Goal: Information Seeking & Learning: Check status

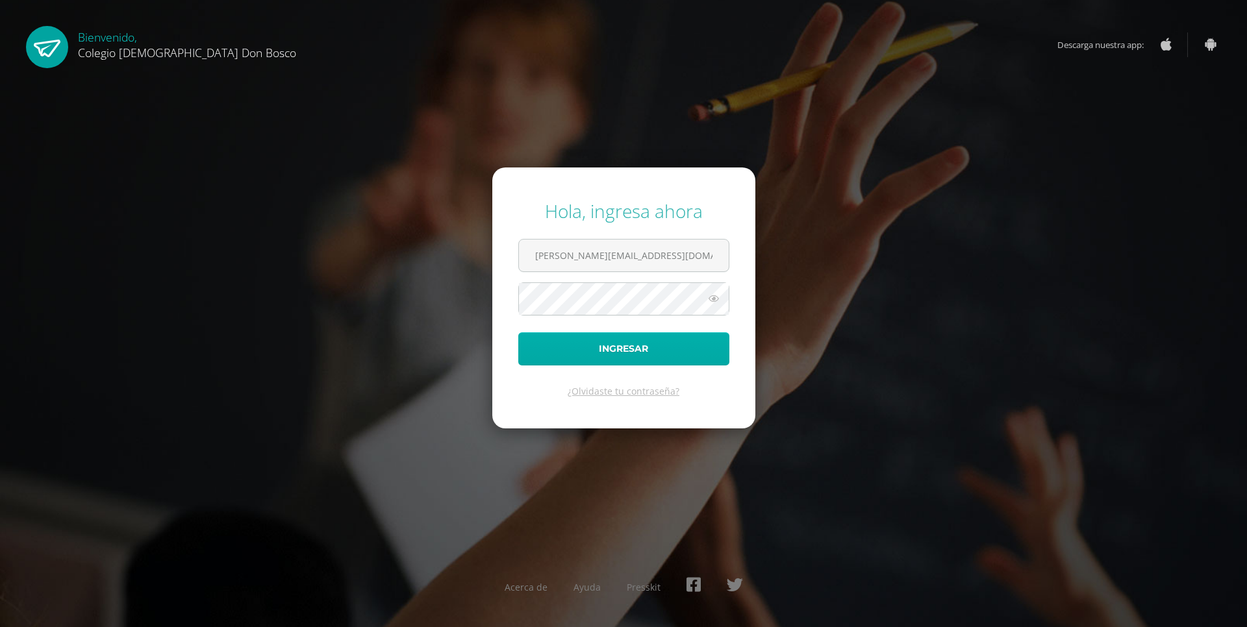
type input "[PERSON_NAME][EMAIL_ADDRESS][DOMAIN_NAME]"
click at [626, 344] on button "Ingresar" at bounding box center [623, 349] width 211 height 33
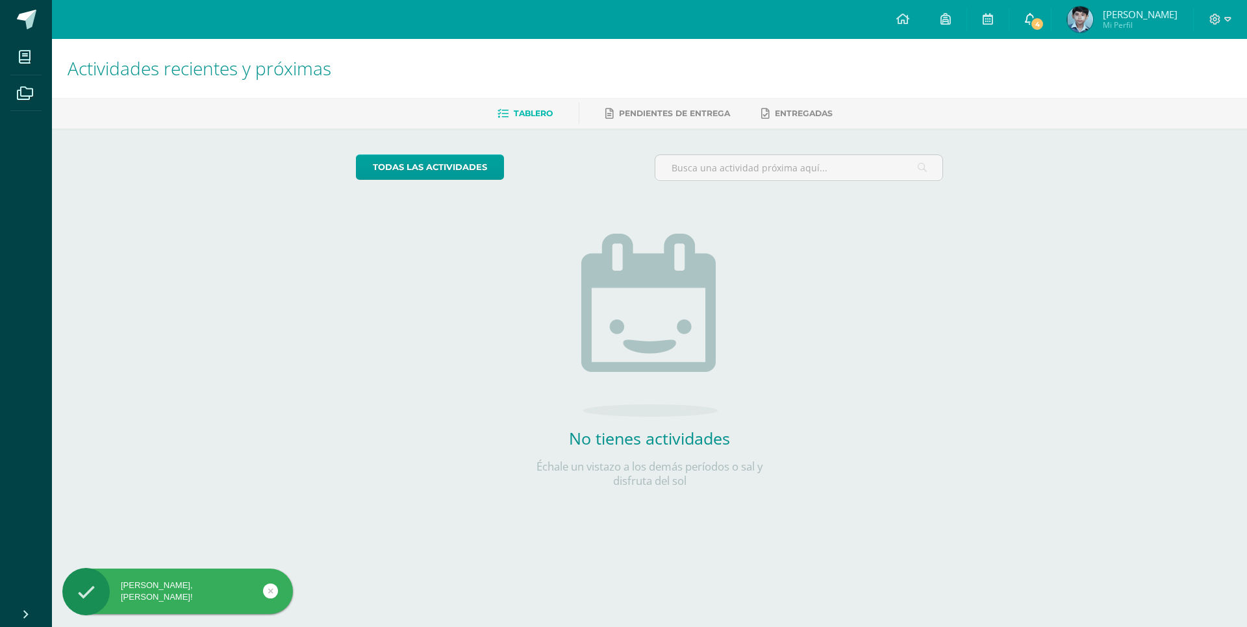
click at [1038, 21] on span "4" at bounding box center [1037, 24] width 14 height 14
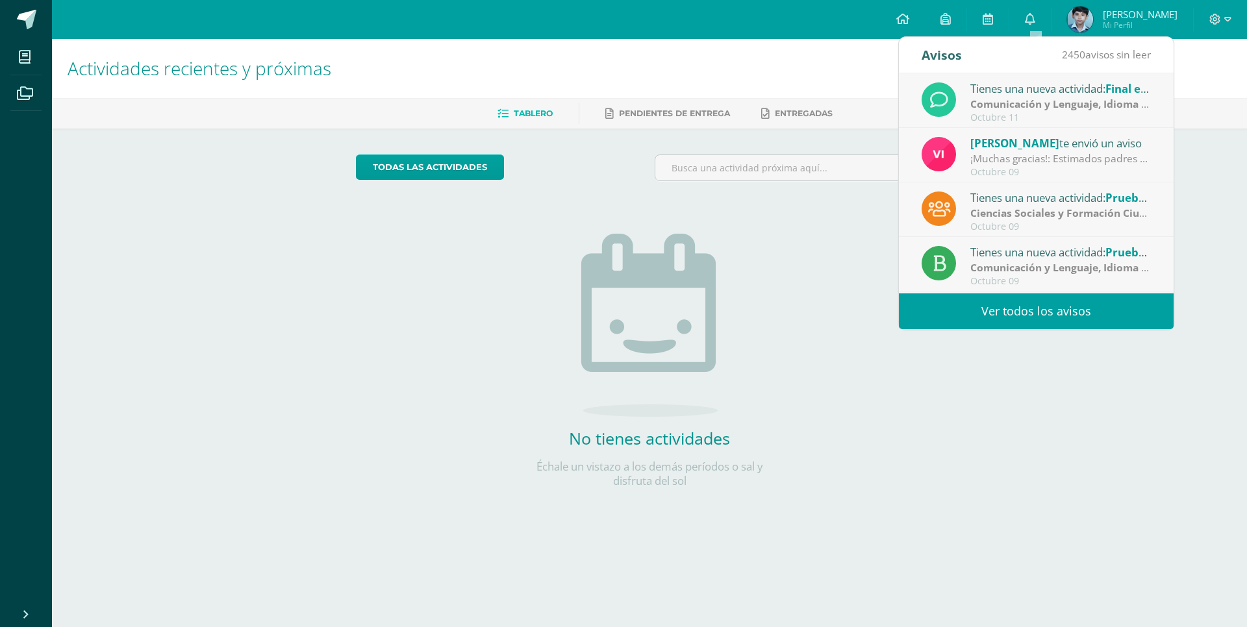
click at [1023, 103] on strong "Comunicación y Lenguaje, Idioma Extranjero Inglés" at bounding box center [1098, 104] width 257 height 14
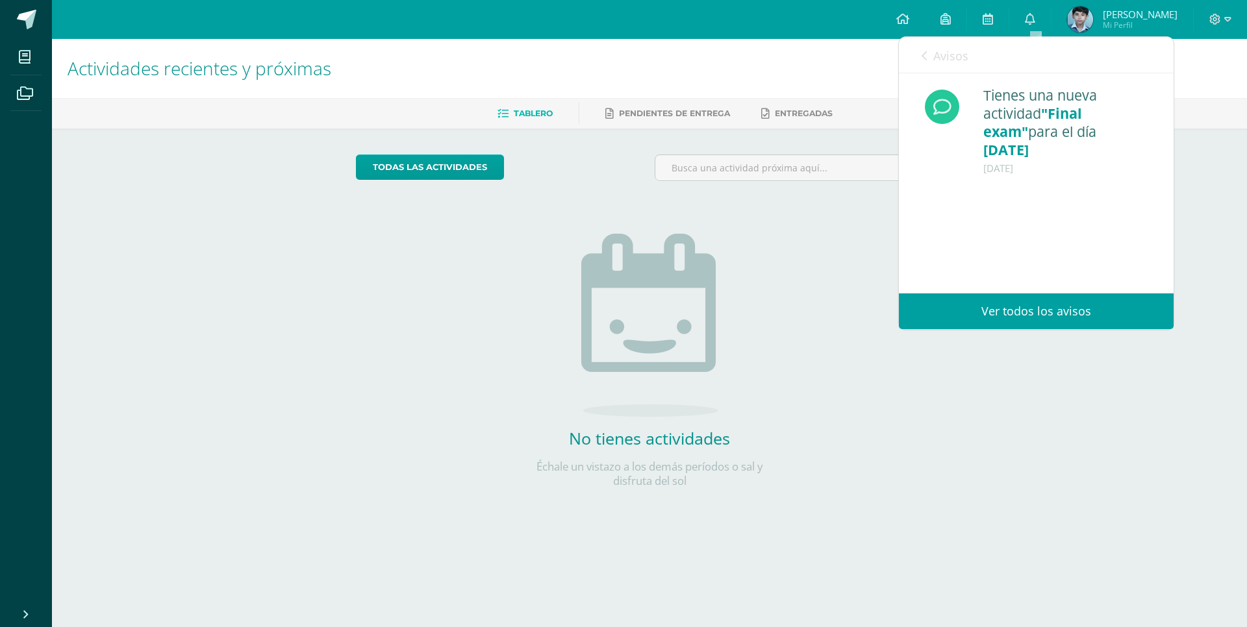
click at [930, 58] on link "Avisos" at bounding box center [945, 55] width 47 height 37
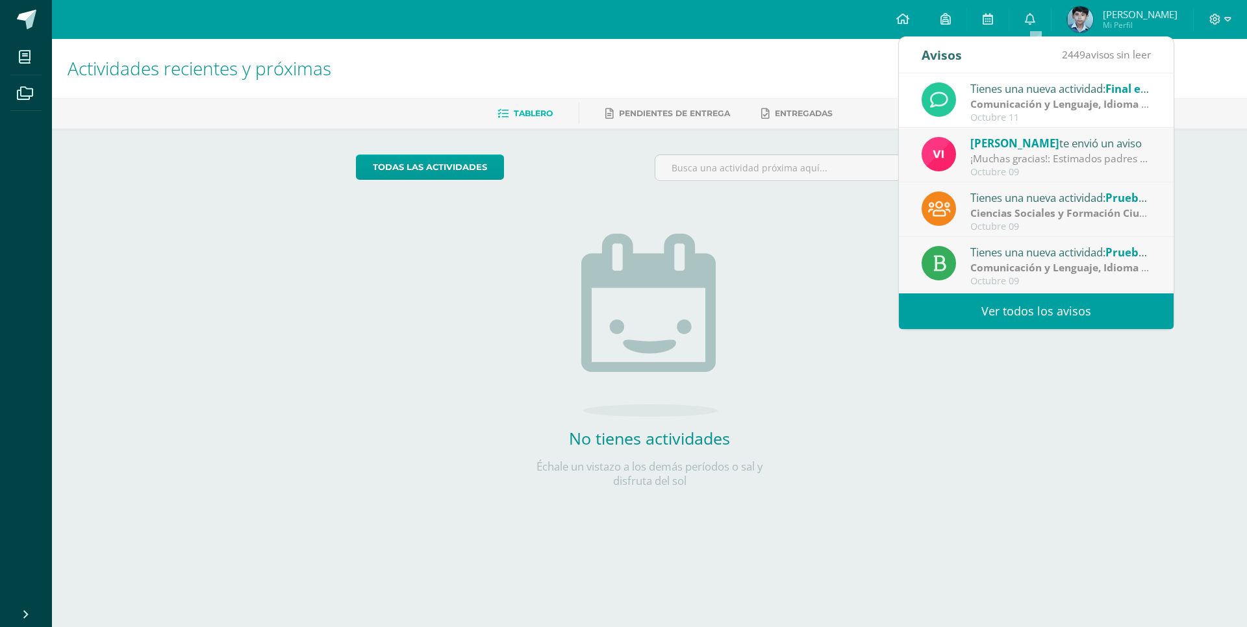
click at [1010, 220] on strong "Ciencias Sociales y Formación Ciudadana e Interculturalidad" at bounding box center [1121, 213] width 303 height 14
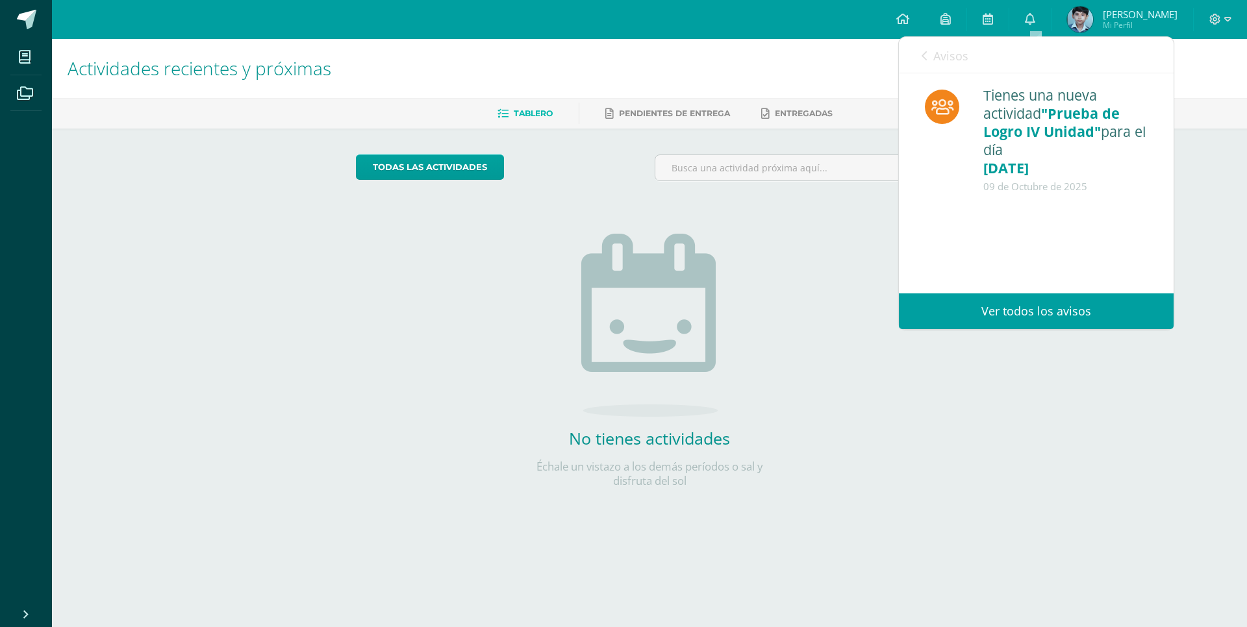
click at [923, 60] on icon at bounding box center [924, 56] width 5 height 10
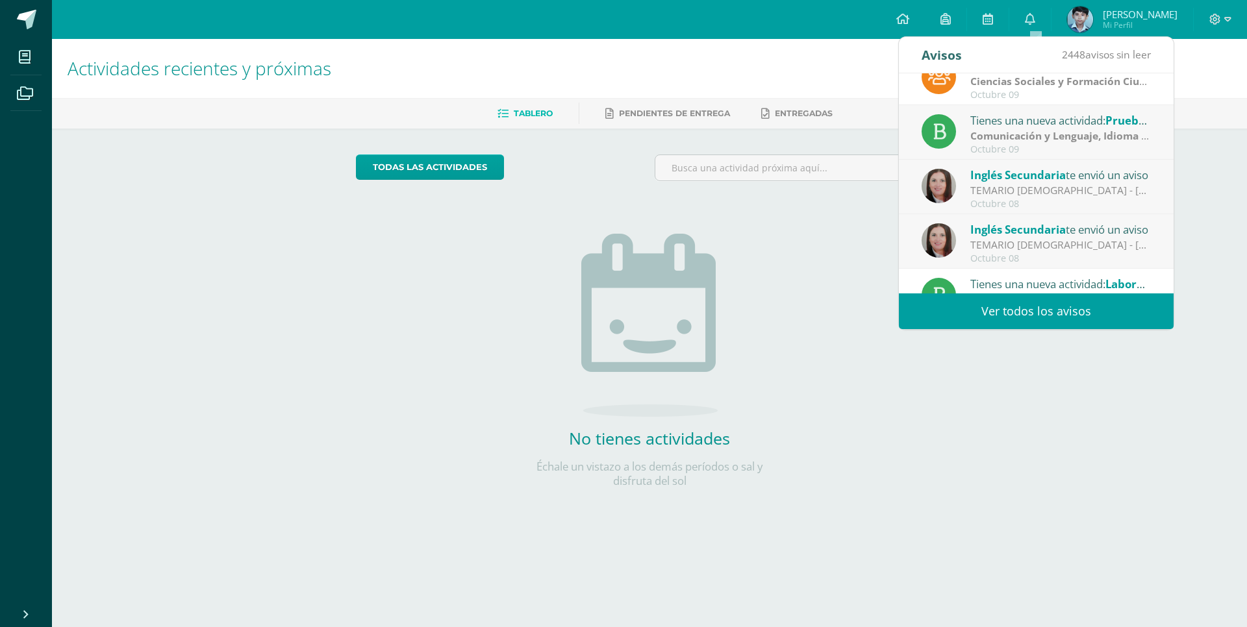
scroll to position [132, 0]
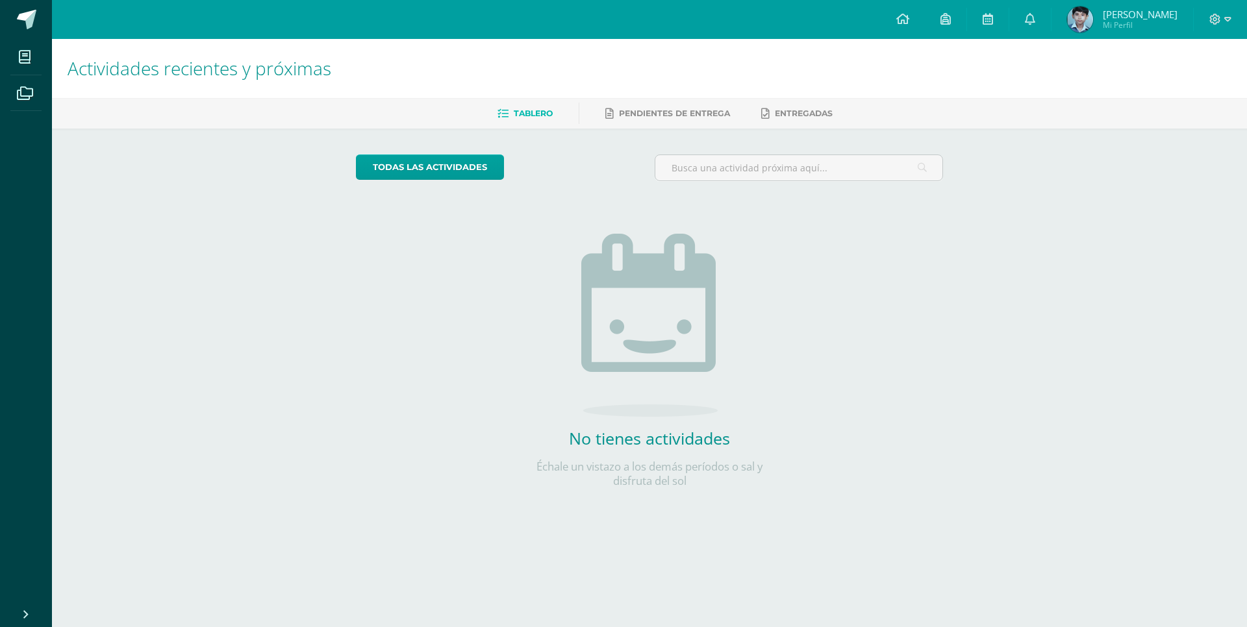
click at [1093, 26] on img at bounding box center [1080, 19] width 26 height 26
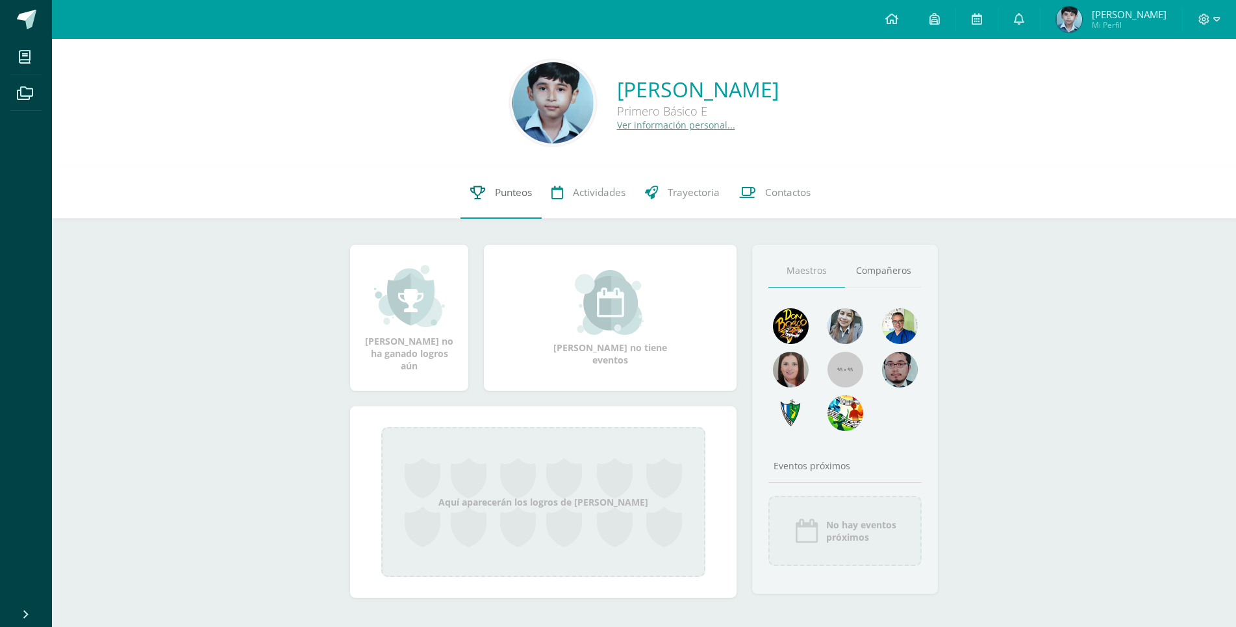
click at [503, 192] on span "Punteos" at bounding box center [513, 193] width 37 height 14
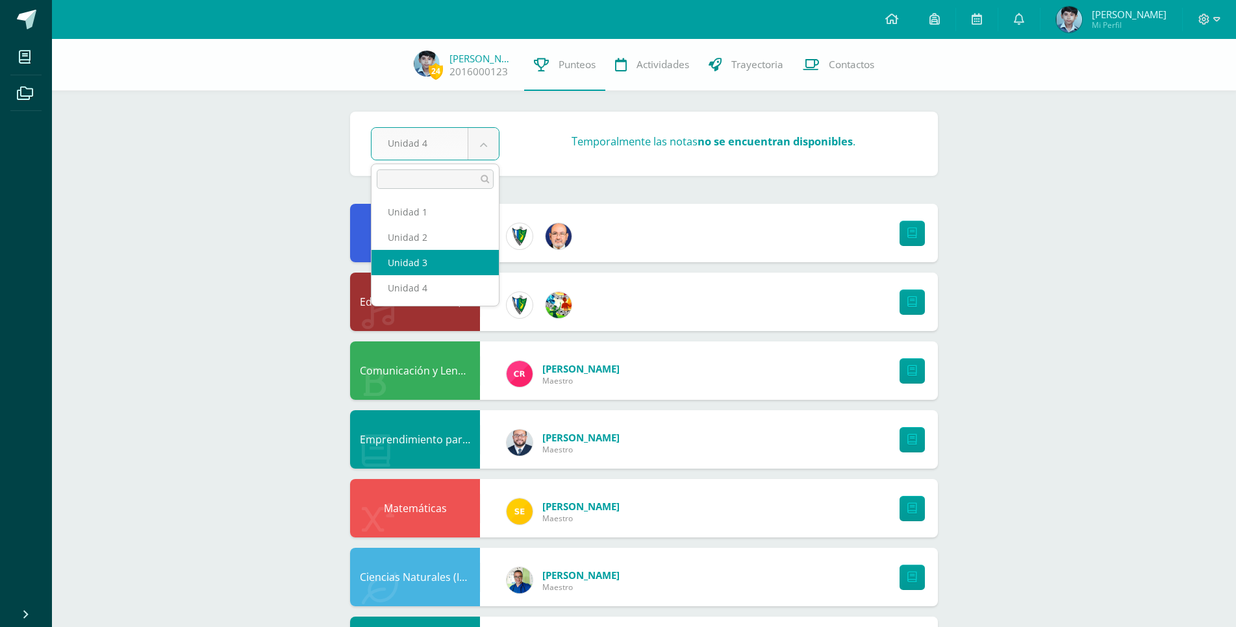
select select "Unidad 3"
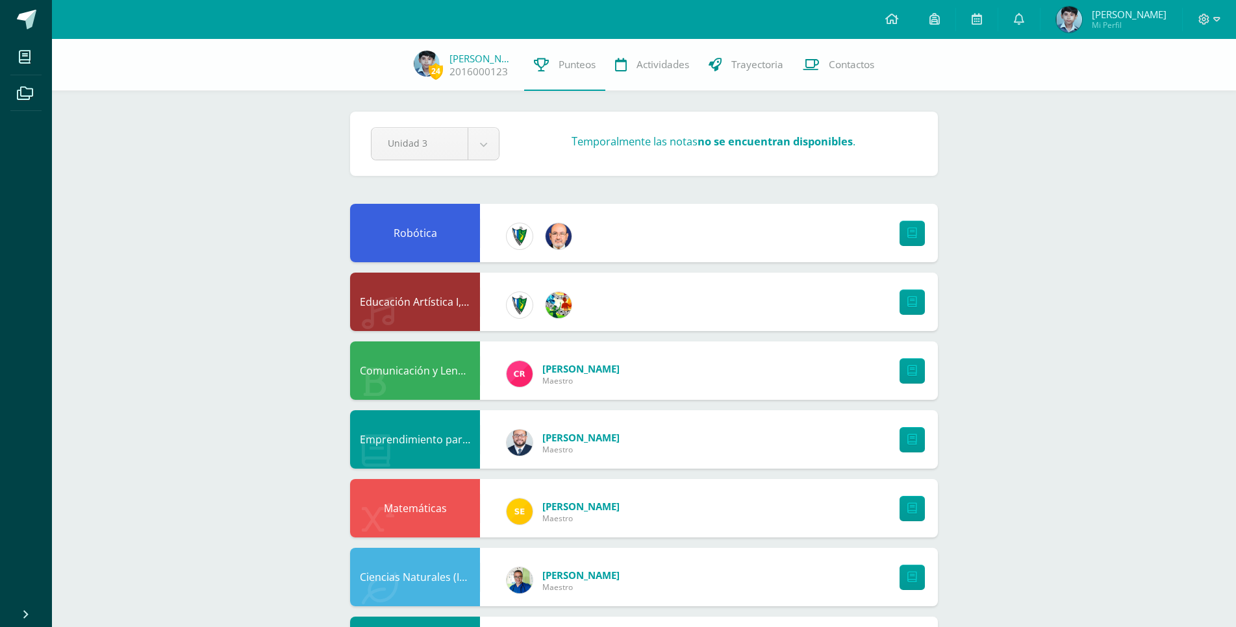
click at [1214, 21] on icon at bounding box center [1216, 20] width 7 height 12
click at [1173, 86] on span "Cerrar sesión" at bounding box center [1175, 88] width 58 height 12
